Goal: Information Seeking & Learning: Check status

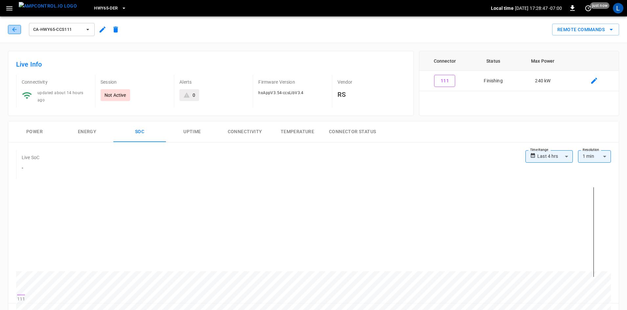
click at [14, 32] on icon "button" at bounding box center [14, 29] width 7 height 7
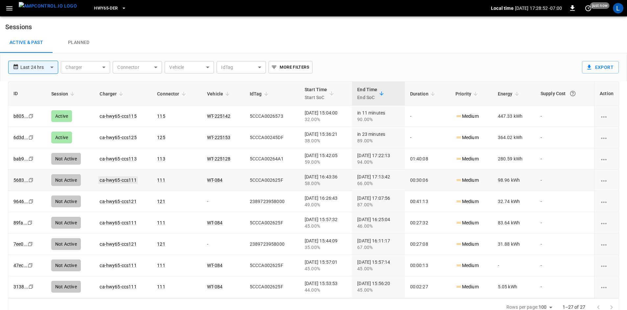
click at [108, 182] on link "ca-hwy65-ccs111" at bounding box center [117, 180] width 39 height 8
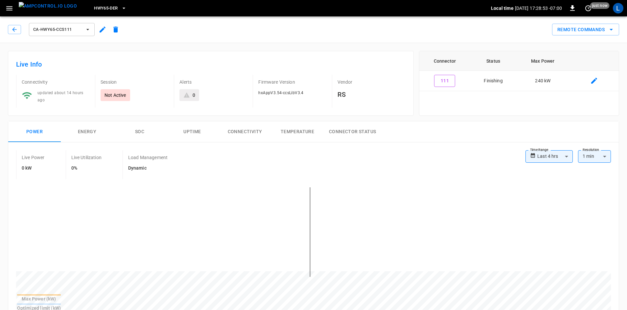
click at [141, 130] on button "SOC" at bounding box center [139, 132] width 53 height 21
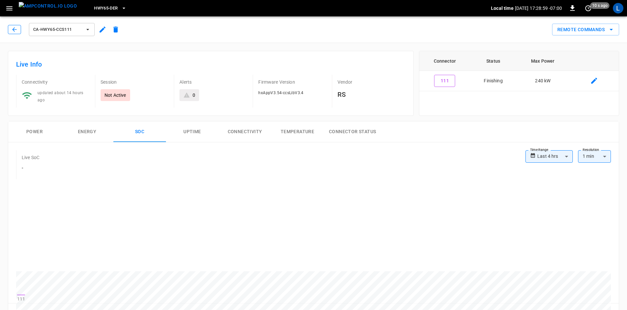
click at [16, 33] on button "button" at bounding box center [14, 29] width 13 height 9
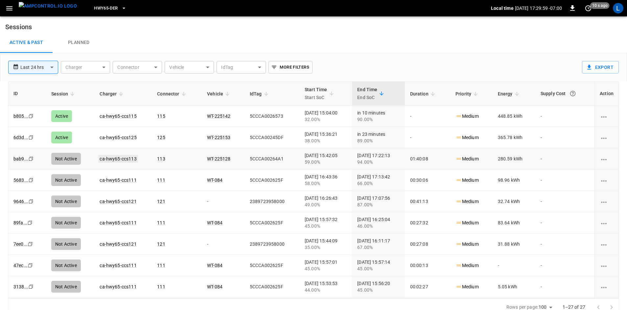
click at [122, 157] on link "ca-hwy65-ccs113" at bounding box center [117, 159] width 39 height 8
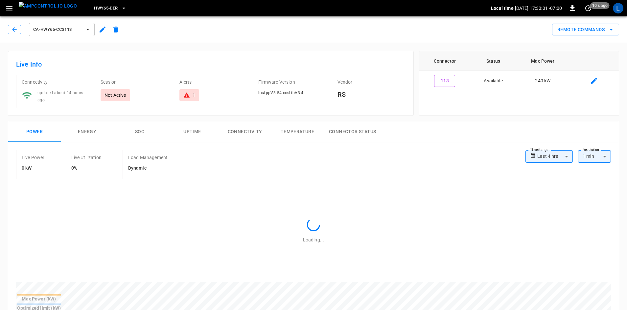
click at [139, 128] on button "SOC" at bounding box center [139, 132] width 53 height 21
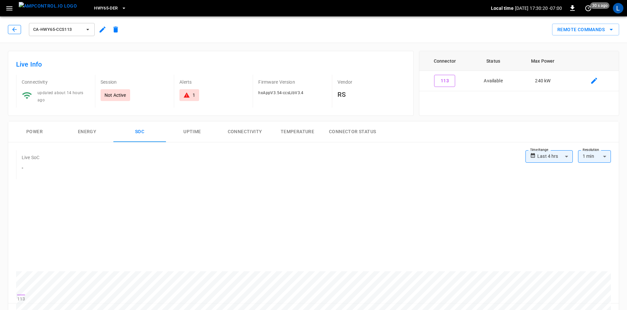
click at [11, 27] on button "button" at bounding box center [14, 29] width 13 height 9
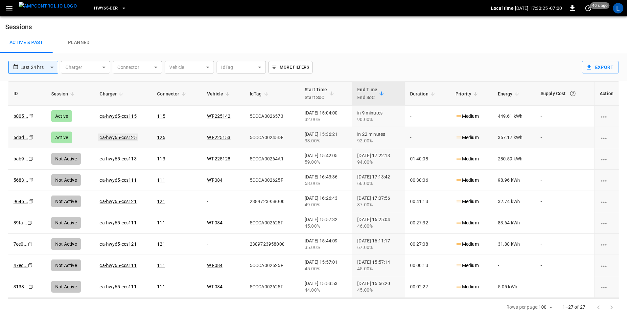
click at [112, 139] on link "ca-hwy65-ccs125" at bounding box center [117, 138] width 39 height 8
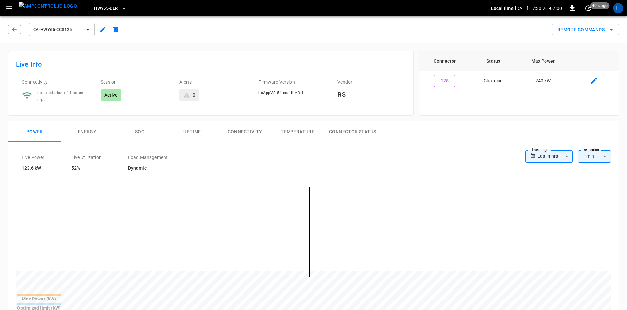
click at [139, 130] on button "SOC" at bounding box center [139, 132] width 53 height 21
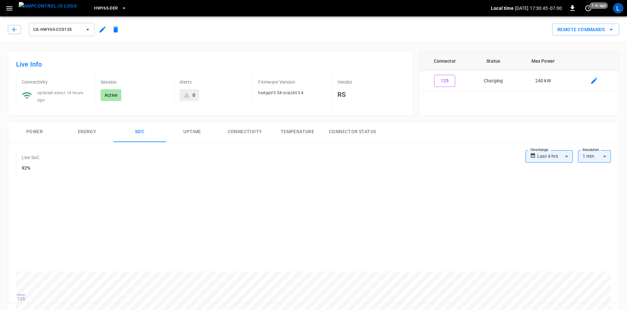
click at [18, 34] on div "ca-hwy65-ccs125" at bounding box center [65, 30] width 114 height 16
click at [17, 30] on icon "button" at bounding box center [14, 29] width 7 height 7
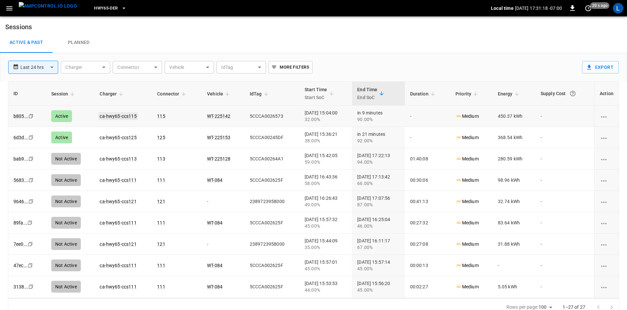
click at [111, 116] on link "ca-hwy65-ccs115" at bounding box center [117, 116] width 39 height 8
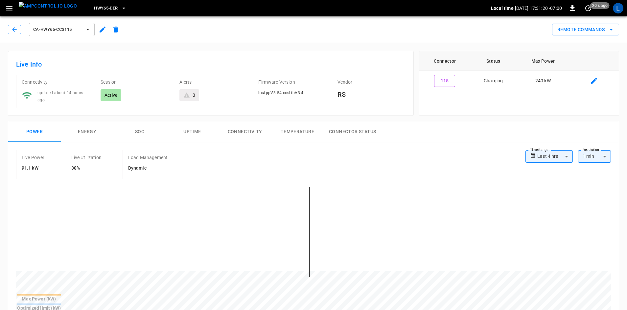
click at [145, 132] on button "SOC" at bounding box center [139, 132] width 53 height 21
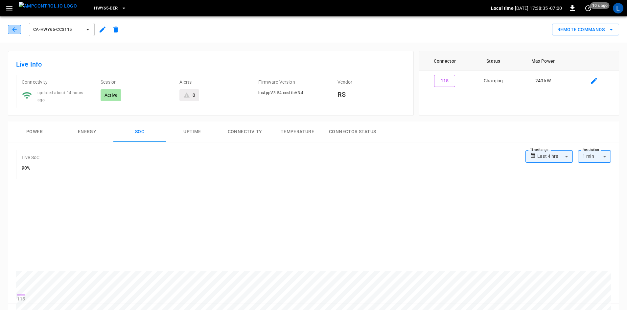
click at [19, 27] on button "button" at bounding box center [14, 29] width 13 height 9
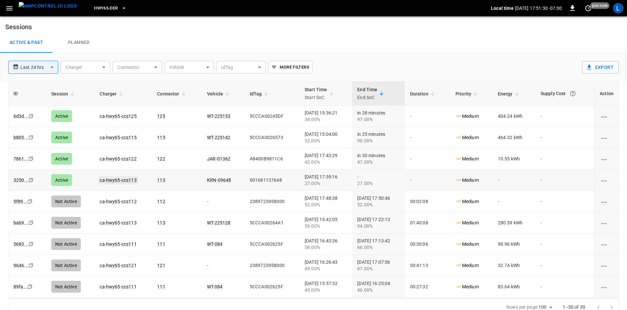
click at [126, 180] on link "ca-hwy65-ccs113" at bounding box center [117, 180] width 39 height 8
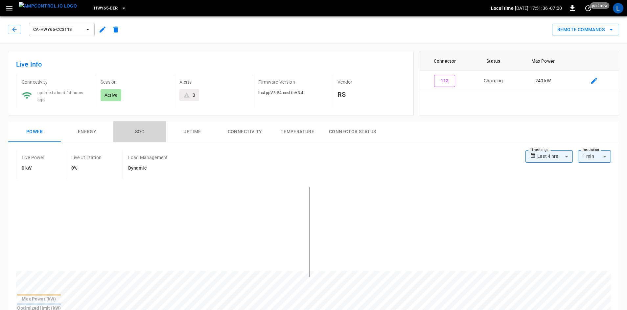
click at [138, 130] on button "SOC" at bounding box center [139, 132] width 53 height 21
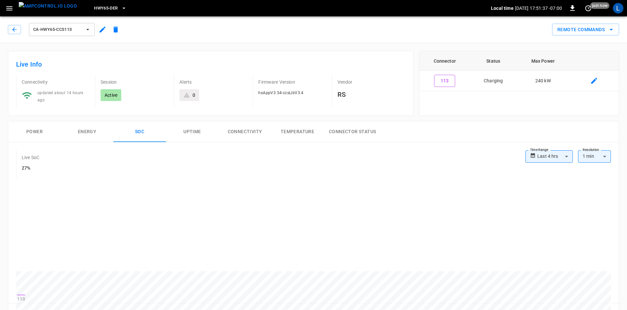
click at [35, 130] on button "Power" at bounding box center [34, 132] width 53 height 21
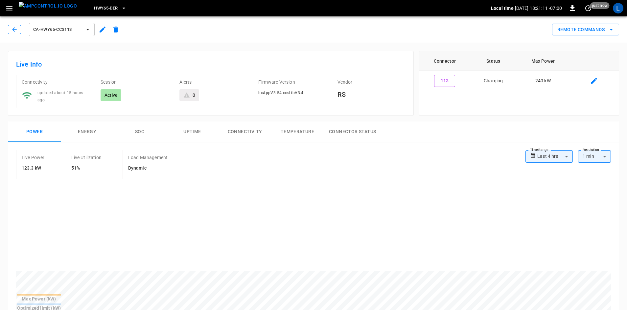
click at [17, 31] on icon "button" at bounding box center [14, 29] width 7 height 7
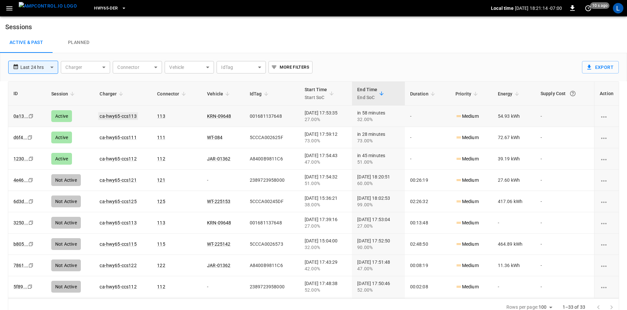
click at [118, 112] on link "ca-hwy65-ccs113" at bounding box center [117, 116] width 39 height 8
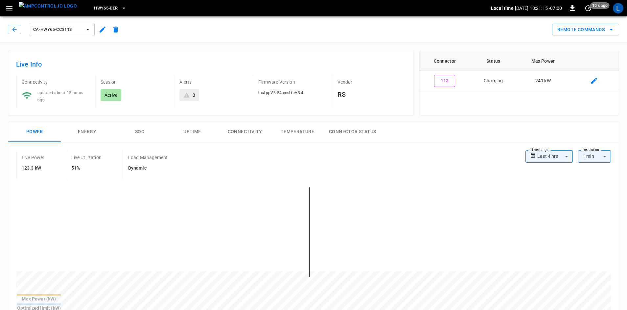
click at [139, 128] on button "SOC" at bounding box center [139, 132] width 53 height 21
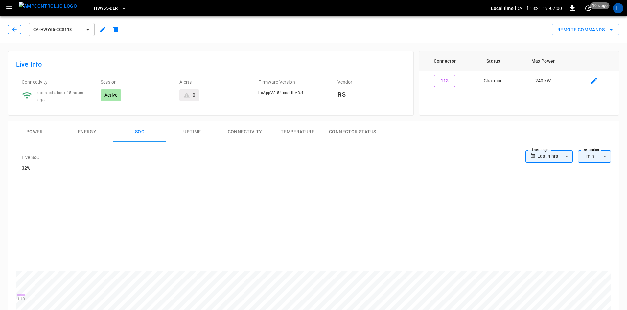
click at [15, 28] on icon "button" at bounding box center [14, 29] width 7 height 7
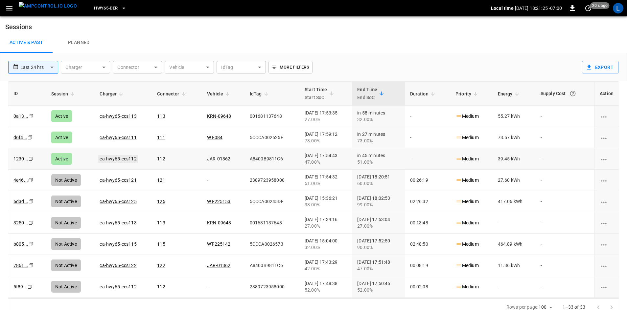
click at [115, 156] on link "ca-hwy65-ccs112" at bounding box center [117, 159] width 39 height 8
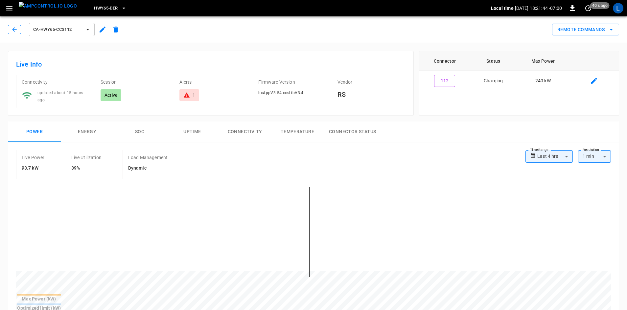
click at [16, 28] on icon "button" at bounding box center [14, 29] width 7 height 7
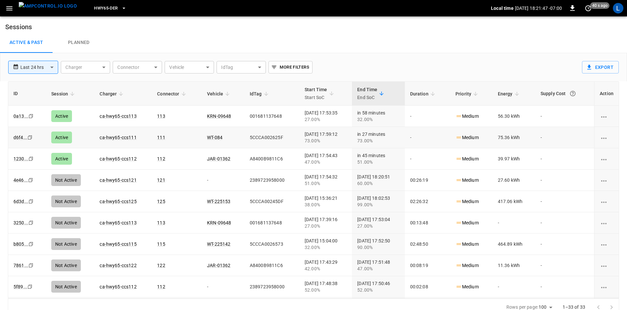
click at [117, 141] on td "ca-hwy65-ccs111" at bounding box center [122, 137] width 57 height 21
click at [119, 137] on link "ca-hwy65-ccs111" at bounding box center [117, 138] width 39 height 8
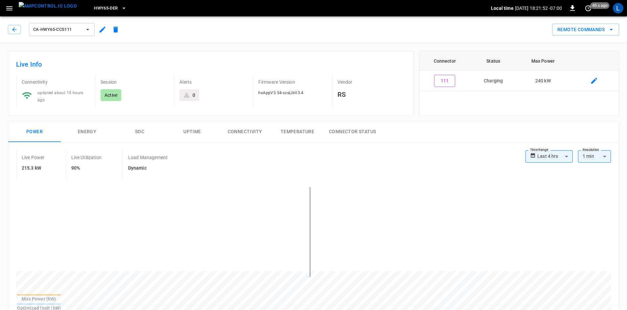
click at [143, 131] on button "SOC" at bounding box center [139, 132] width 53 height 21
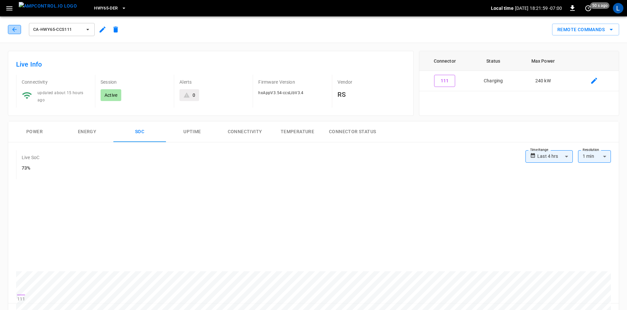
click at [11, 29] on button "button" at bounding box center [14, 29] width 13 height 9
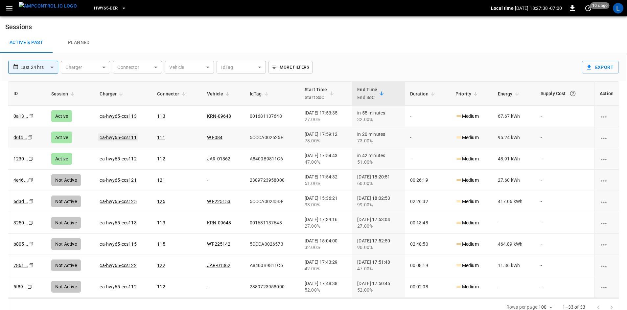
click at [119, 137] on link "ca-hwy65-ccs111" at bounding box center [117, 138] width 39 height 8
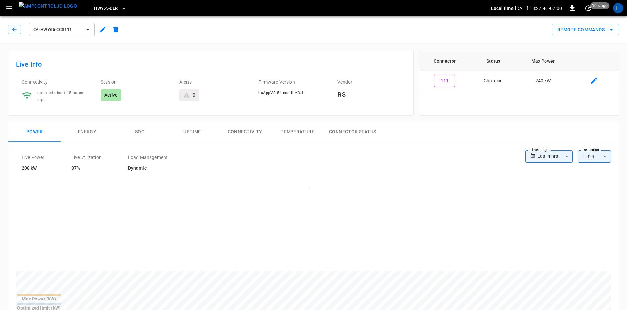
click at [143, 131] on button "SOC" at bounding box center [139, 132] width 53 height 21
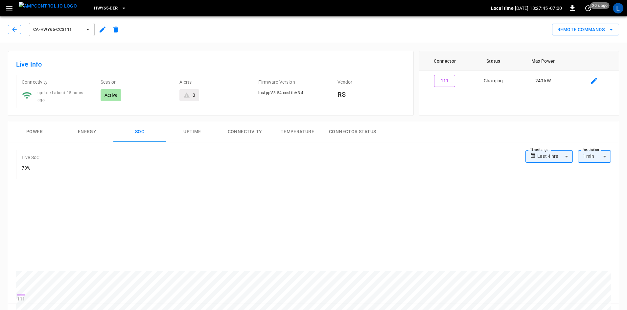
click at [34, 129] on button "Power" at bounding box center [34, 132] width 53 height 21
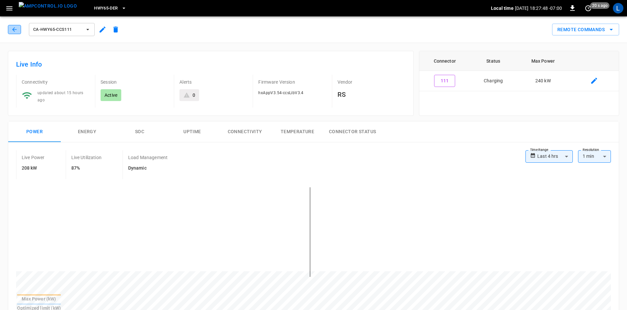
click at [18, 31] on button "button" at bounding box center [14, 29] width 13 height 9
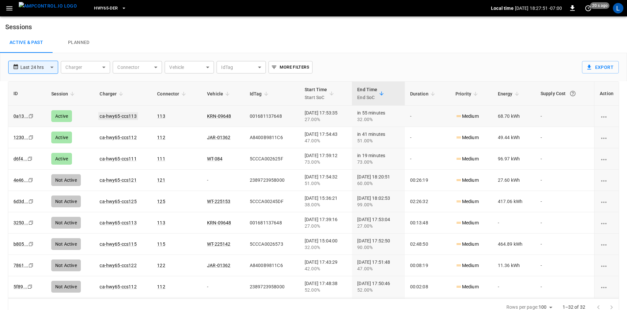
click at [119, 116] on link "ca-hwy65-ccs113" at bounding box center [117, 116] width 39 height 8
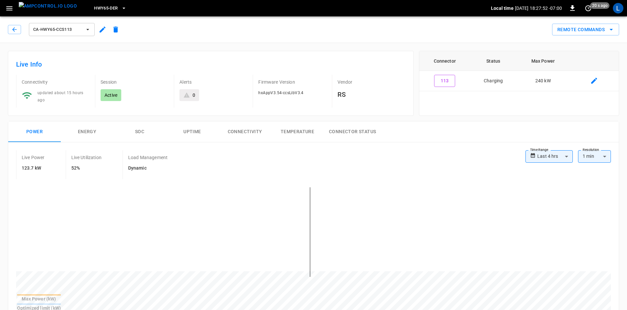
click at [141, 128] on button "SOC" at bounding box center [139, 132] width 53 height 21
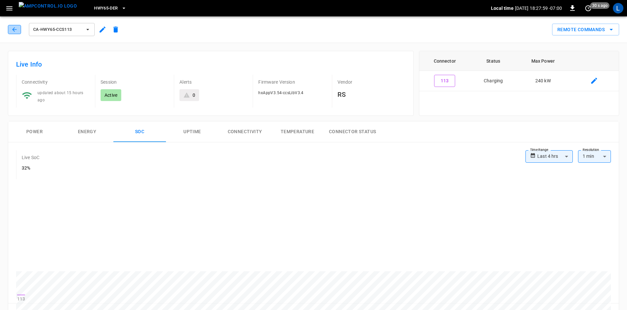
click at [13, 30] on icon "button" at bounding box center [14, 29] width 4 height 4
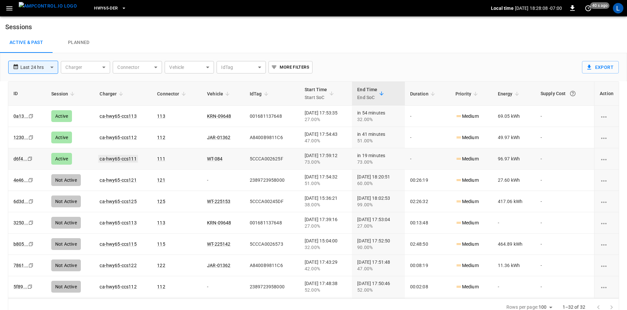
click at [113, 160] on link "ca-hwy65-ccs111" at bounding box center [117, 159] width 39 height 8
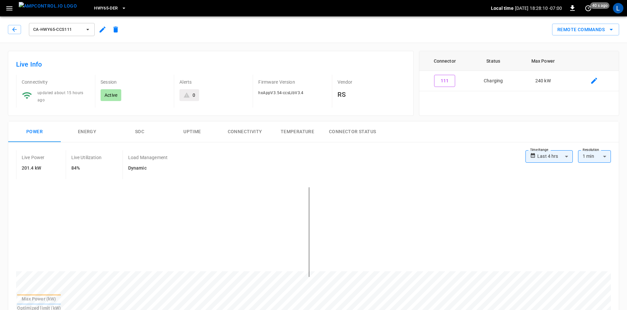
click at [142, 130] on button "SOC" at bounding box center [139, 132] width 53 height 21
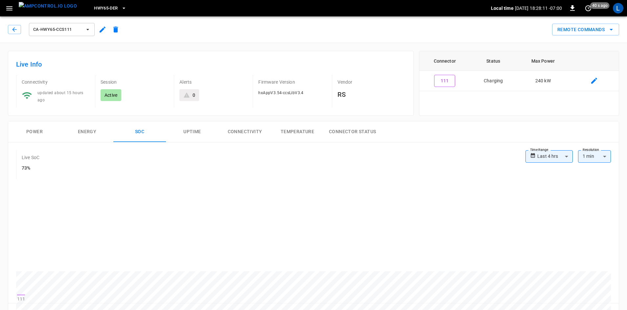
click at [44, 132] on button "Power" at bounding box center [34, 132] width 53 height 21
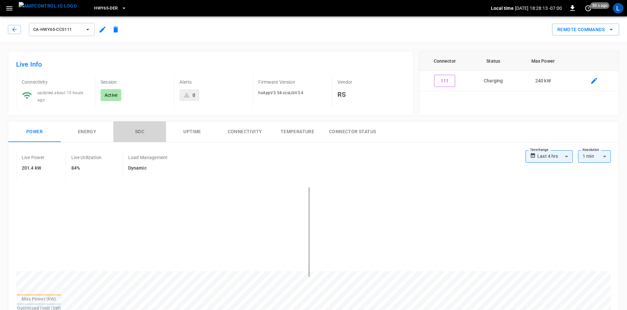
click at [144, 131] on button "SOC" at bounding box center [139, 132] width 53 height 21
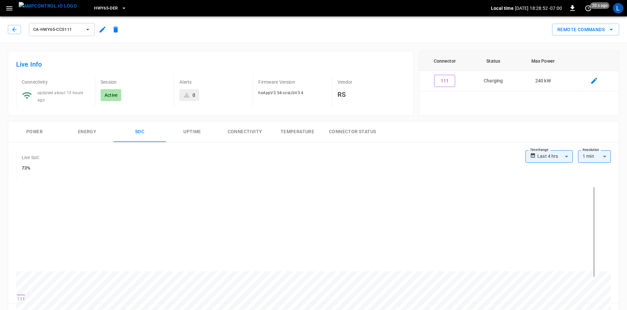
click at [7, 29] on div "ca-hwy65-ccs111" at bounding box center [63, 28] width 117 height 18
click at [12, 29] on icon "button" at bounding box center [14, 29] width 7 height 7
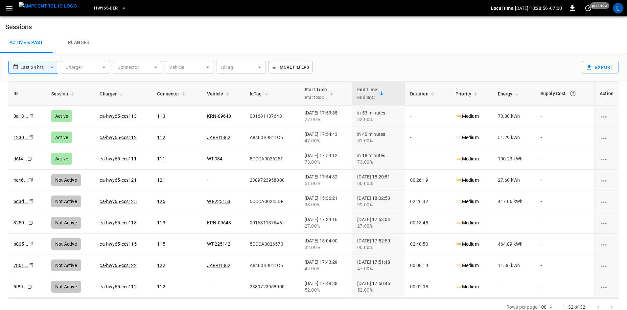
click at [101, 9] on span "HWY65-DER" at bounding box center [106, 9] width 24 height 8
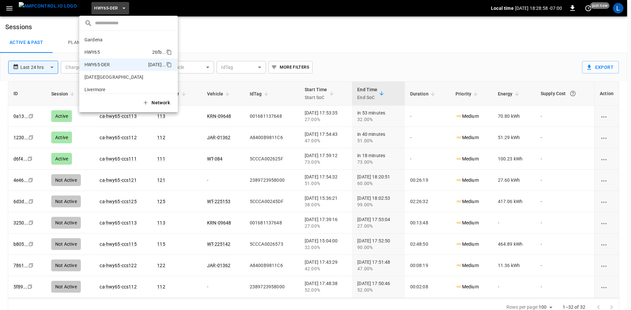
click at [117, 51] on p "HWY65" at bounding box center [116, 52] width 65 height 7
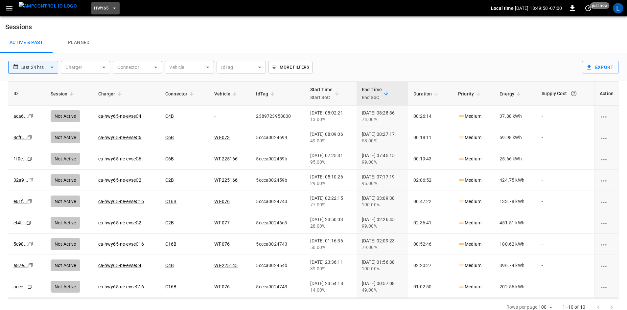
click at [94, 8] on span "HWY65" at bounding box center [101, 9] width 14 height 8
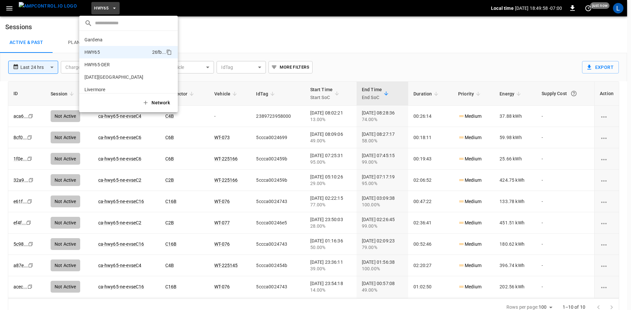
scroll to position [11, 0]
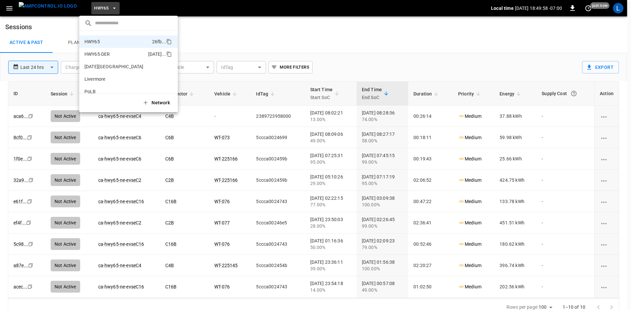
click at [106, 51] on p "HWY65-DER" at bounding box center [114, 54] width 61 height 7
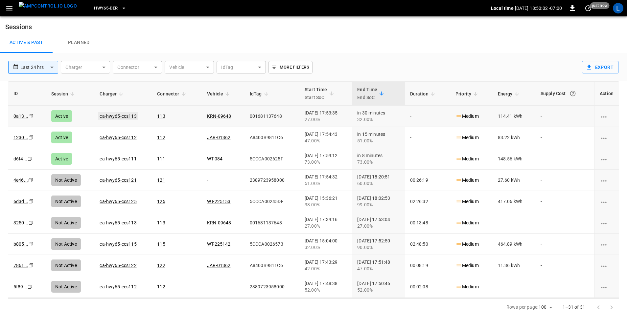
click at [106, 115] on link "ca-hwy65-ccs113" at bounding box center [117, 116] width 39 height 8
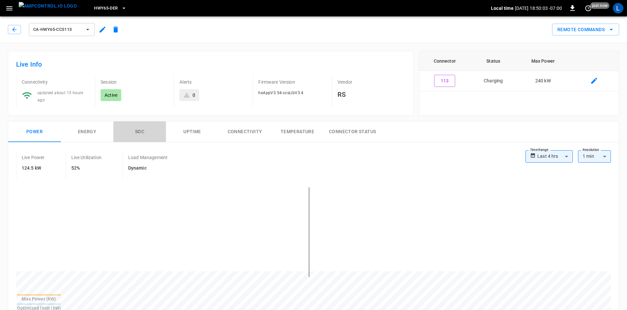
click at [136, 133] on button "SOC" at bounding box center [139, 132] width 53 height 21
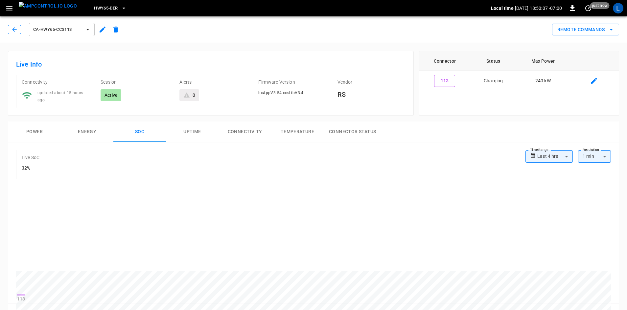
click at [18, 32] on button "button" at bounding box center [14, 29] width 13 height 9
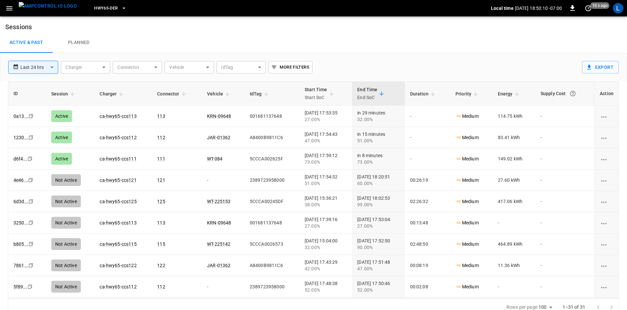
click at [118, 136] on link "ca-hwy65-ccs112" at bounding box center [118, 137] width 37 height 5
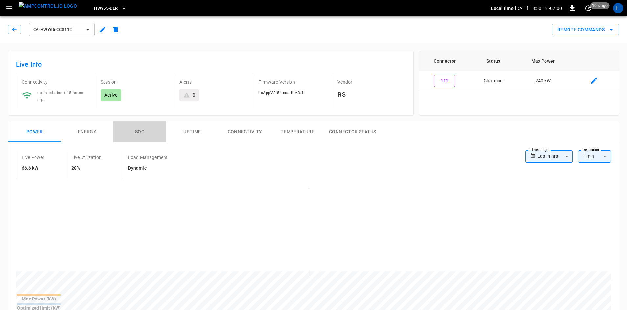
click at [135, 128] on button "SOC" at bounding box center [139, 132] width 53 height 21
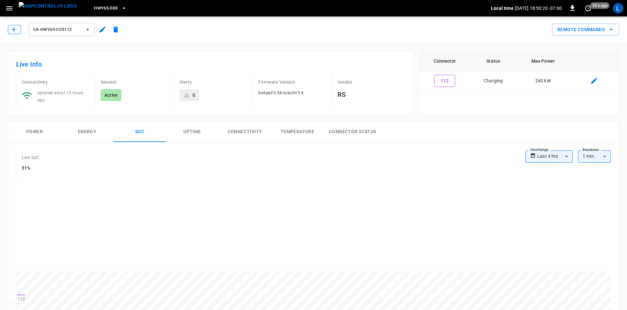
click at [11, 25] on button "button" at bounding box center [14, 29] width 13 height 9
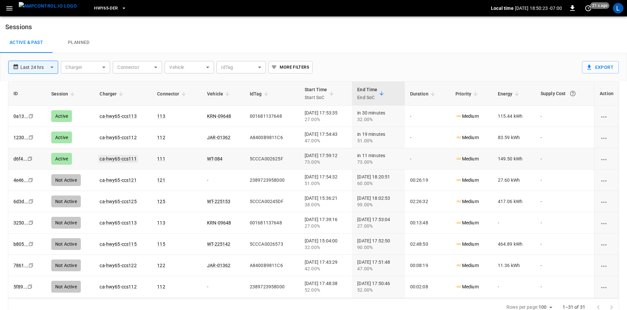
click at [124, 160] on link "ca-hwy65-ccs111" at bounding box center [117, 159] width 39 height 8
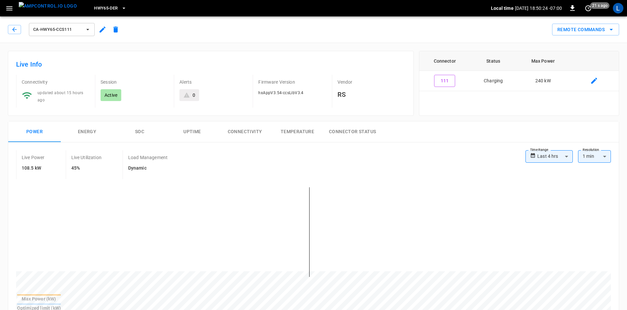
click at [147, 131] on button "SOC" at bounding box center [139, 132] width 53 height 21
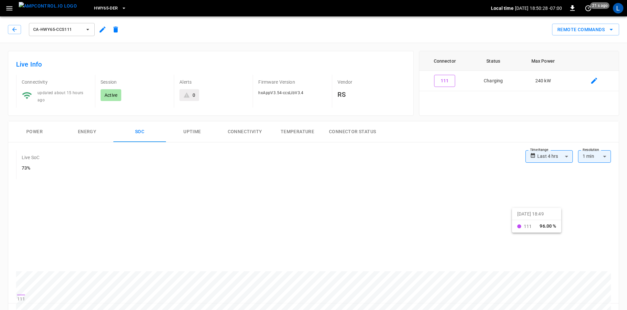
click at [51, 129] on button "Power" at bounding box center [34, 132] width 53 height 21
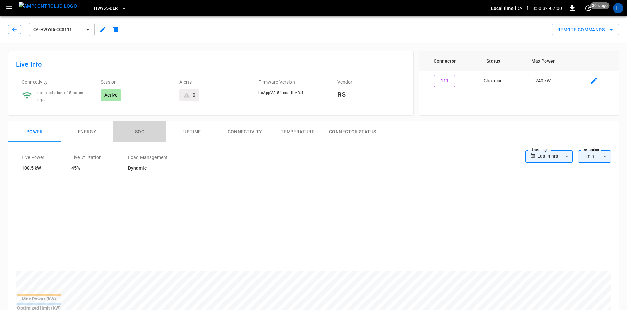
click at [140, 132] on button "SOC" at bounding box center [139, 132] width 53 height 21
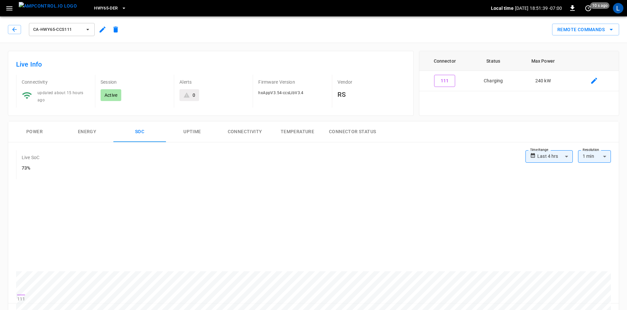
click at [107, 11] on button "HWY65-DER" at bounding box center [109, 8] width 37 height 13
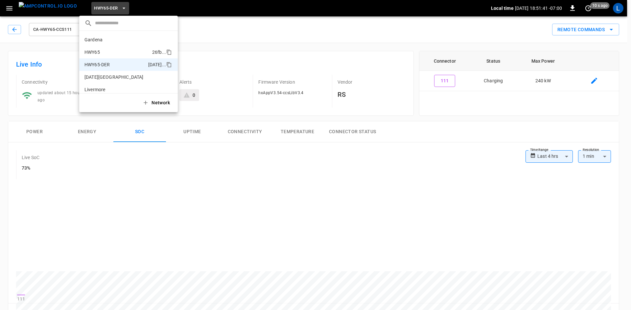
click at [99, 48] on li "HWY65 26fb ..." at bounding box center [128, 52] width 99 height 12
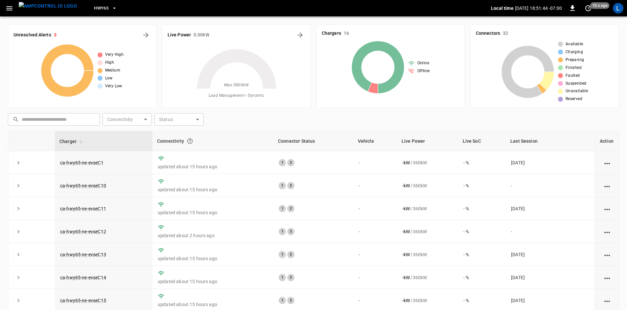
click at [10, 9] on icon "button" at bounding box center [9, 8] width 8 height 8
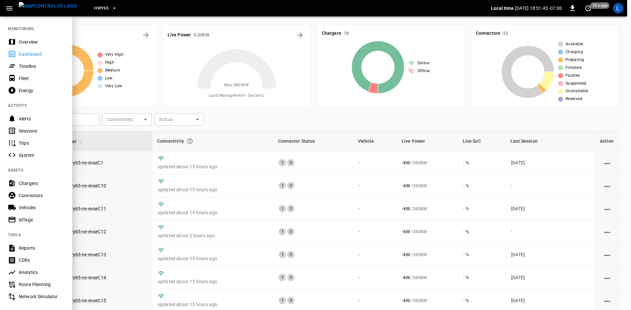
click at [35, 130] on div "Sessions" at bounding box center [42, 131] width 46 height 7
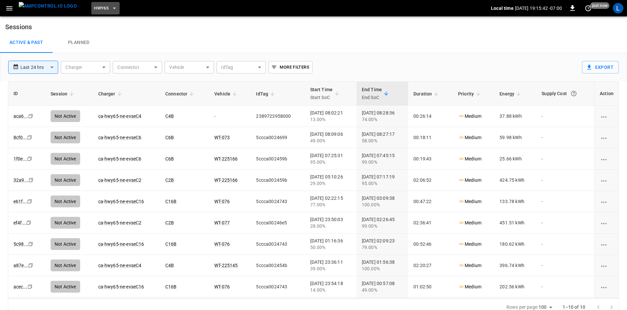
click at [94, 6] on span "HWY65" at bounding box center [101, 9] width 14 height 8
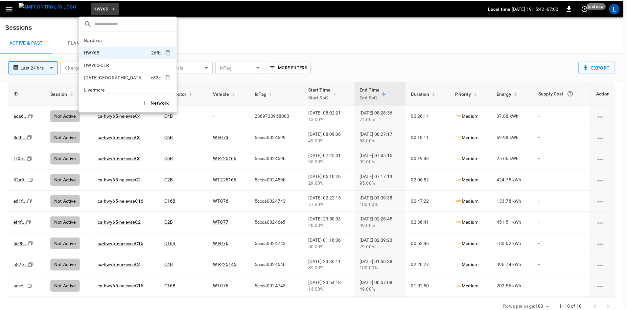
scroll to position [11, 0]
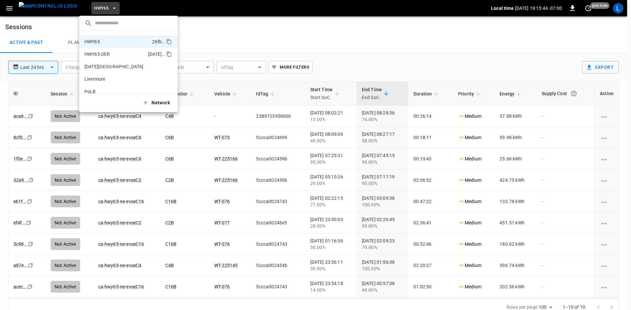
click at [119, 56] on p "HWY65-DER" at bounding box center [114, 54] width 61 height 7
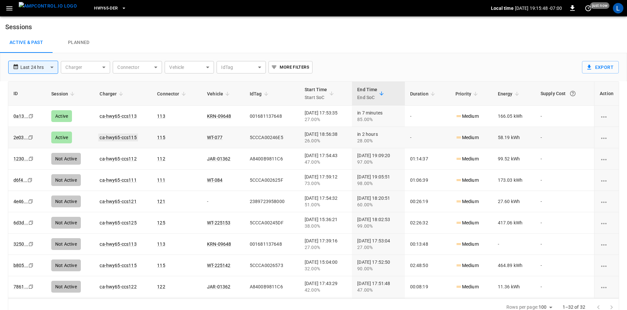
click at [125, 136] on link "ca-hwy65-ccs115" at bounding box center [117, 138] width 39 height 8
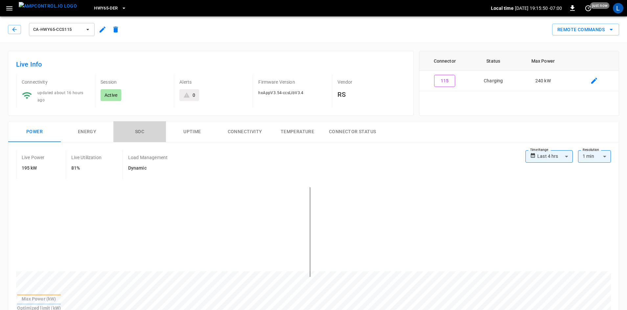
click at [138, 131] on button "SOC" at bounding box center [139, 132] width 53 height 21
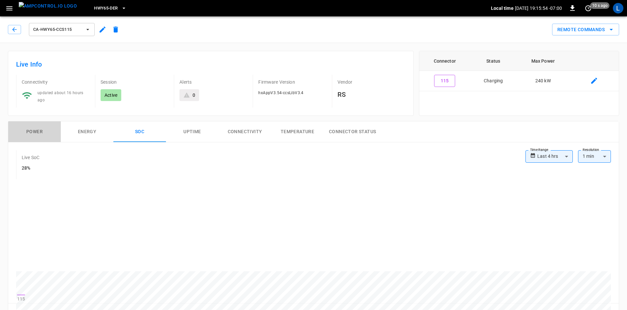
click at [47, 135] on button "Power" at bounding box center [34, 132] width 53 height 21
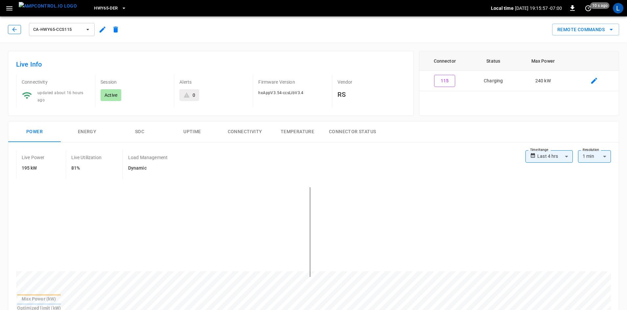
click at [18, 27] on button "button" at bounding box center [14, 29] width 13 height 9
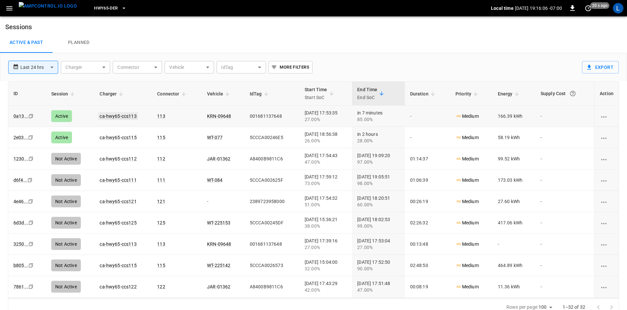
click at [124, 114] on link "ca-hwy65-ccs113" at bounding box center [117, 116] width 39 height 8
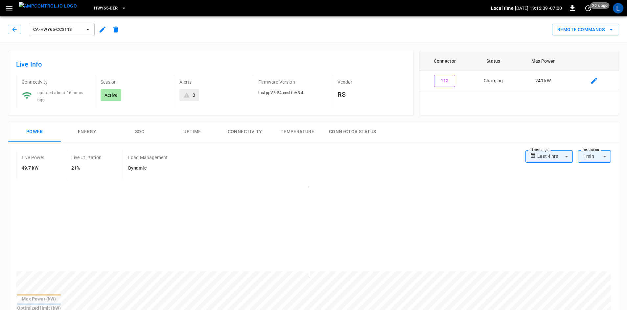
click at [141, 130] on button "SOC" at bounding box center [139, 132] width 53 height 21
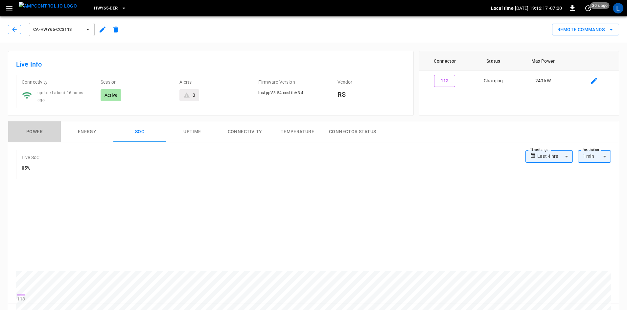
click at [39, 134] on button "Power" at bounding box center [34, 132] width 53 height 21
